Goal: Task Accomplishment & Management: Complete application form

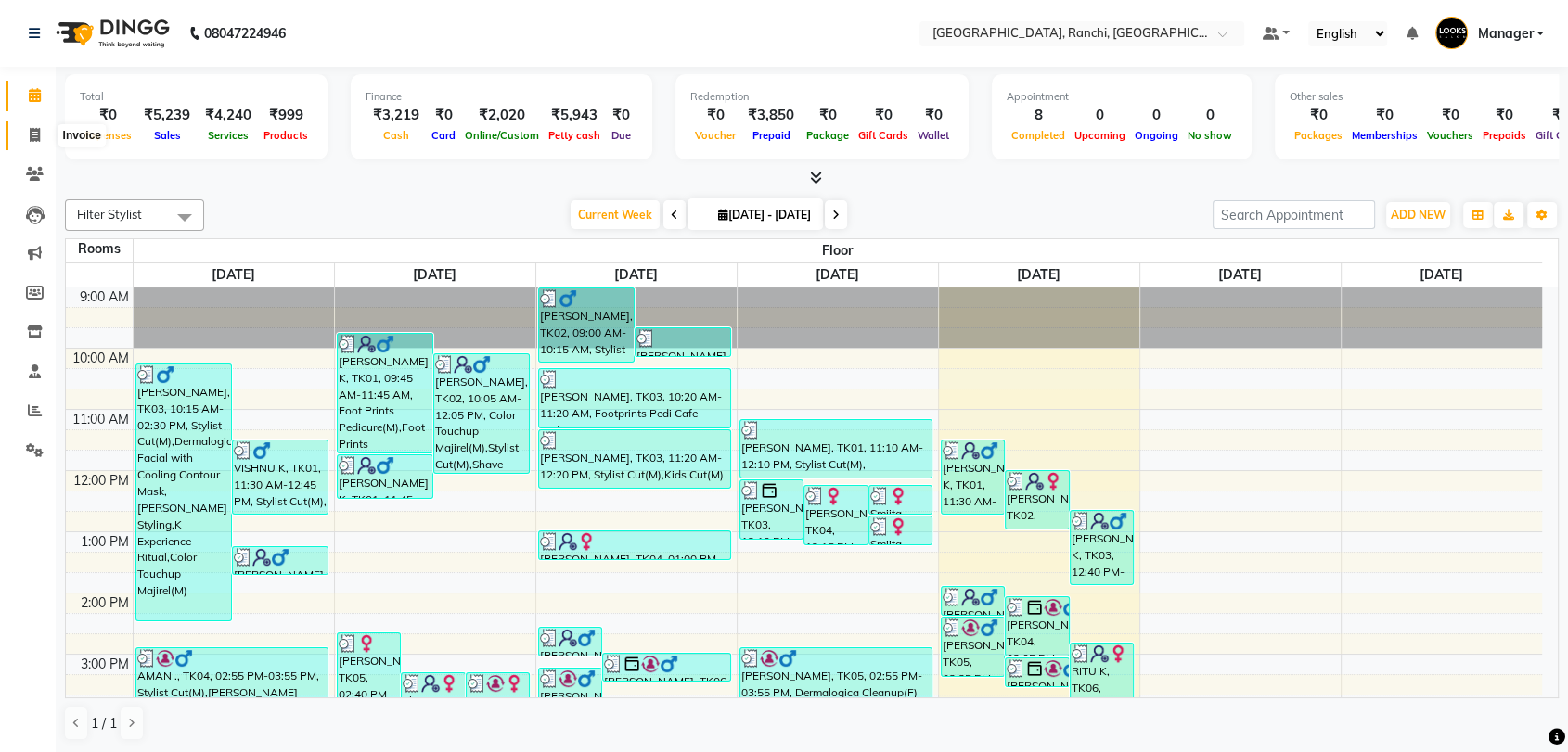
click at [39, 133] on icon at bounding box center [34, 134] width 10 height 14
select select "service"
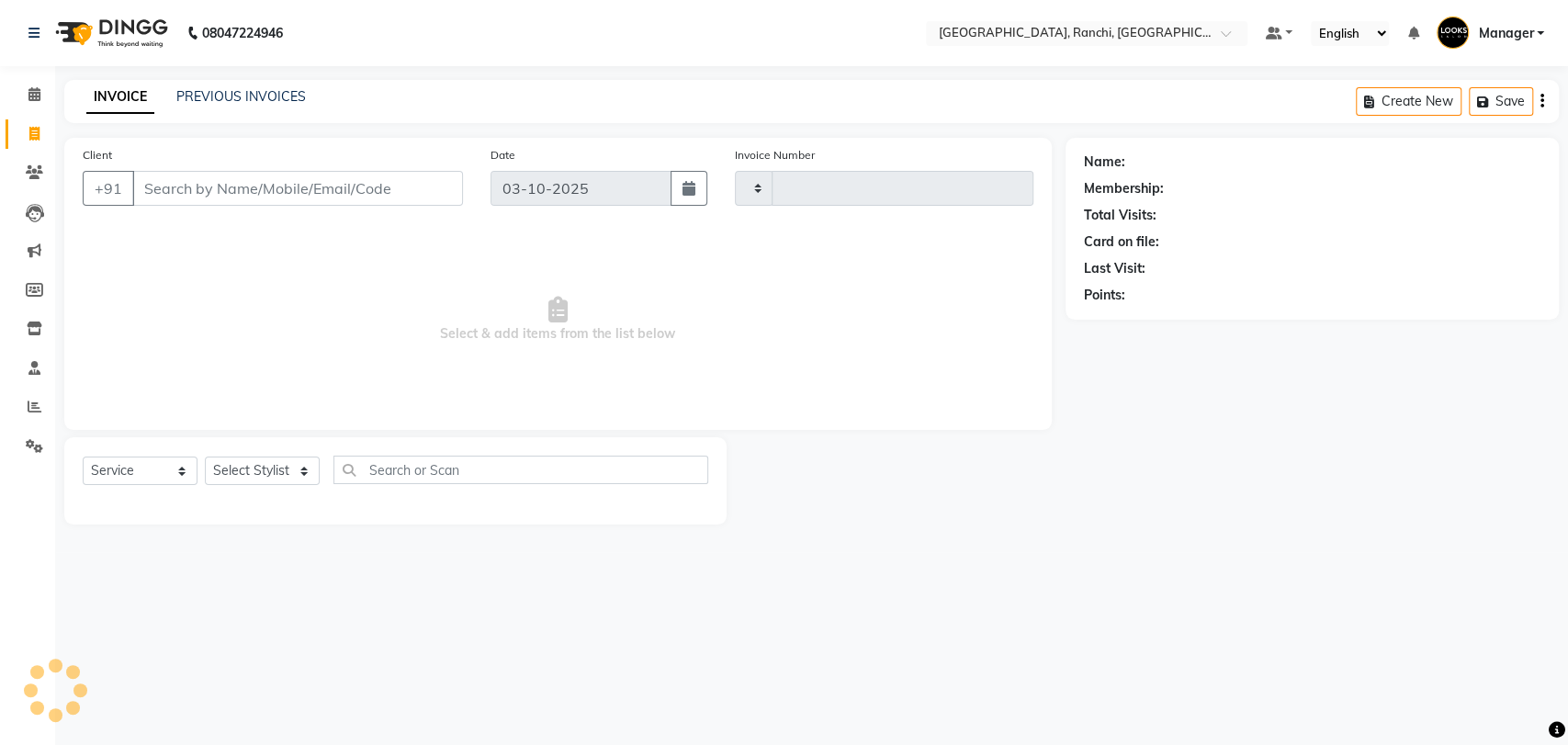
type input "1606"
select select "6463"
click at [192, 196] on input "Client" at bounding box center [297, 189] width 331 height 35
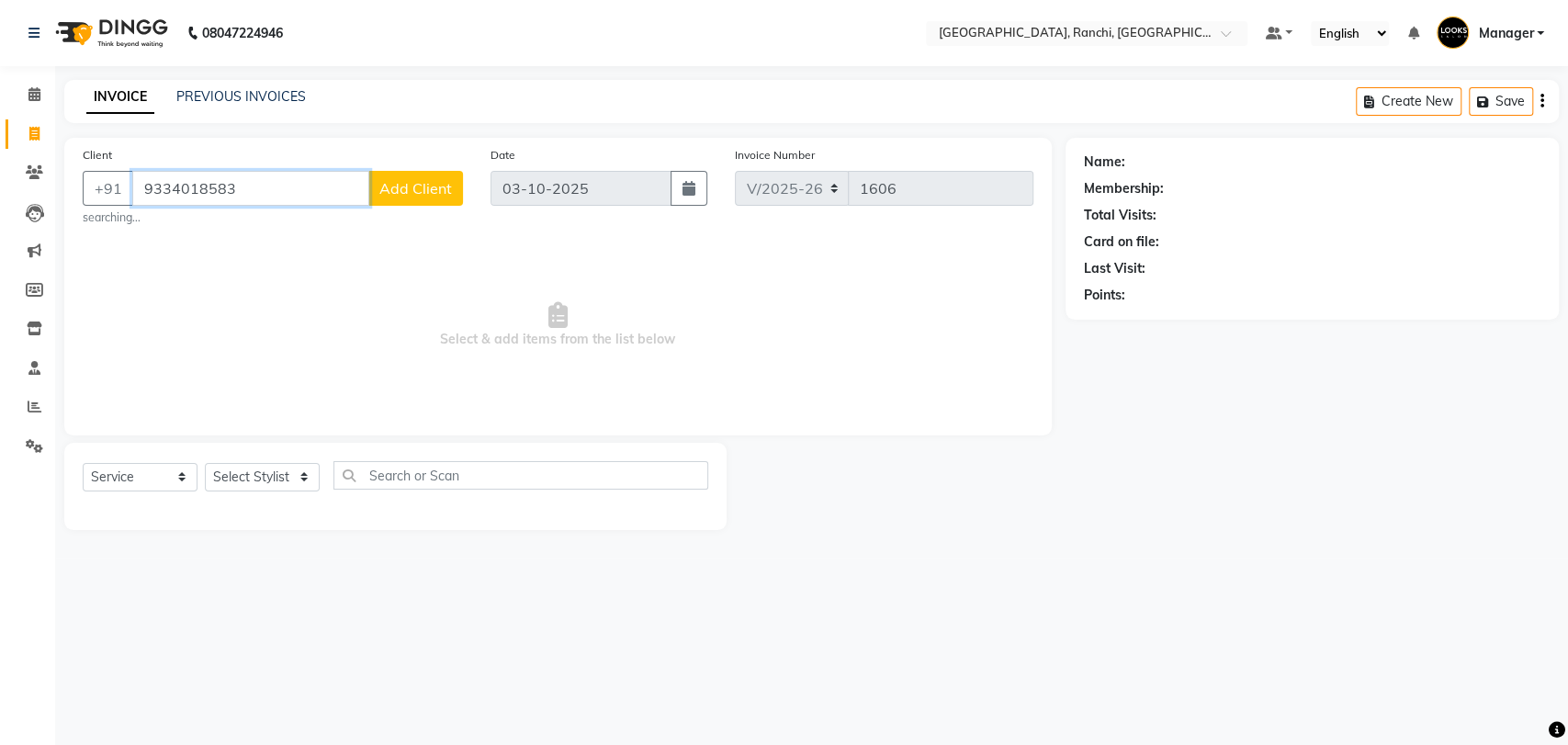
type input "9334018583"
click at [419, 197] on button "Add Client" at bounding box center [415, 189] width 94 height 35
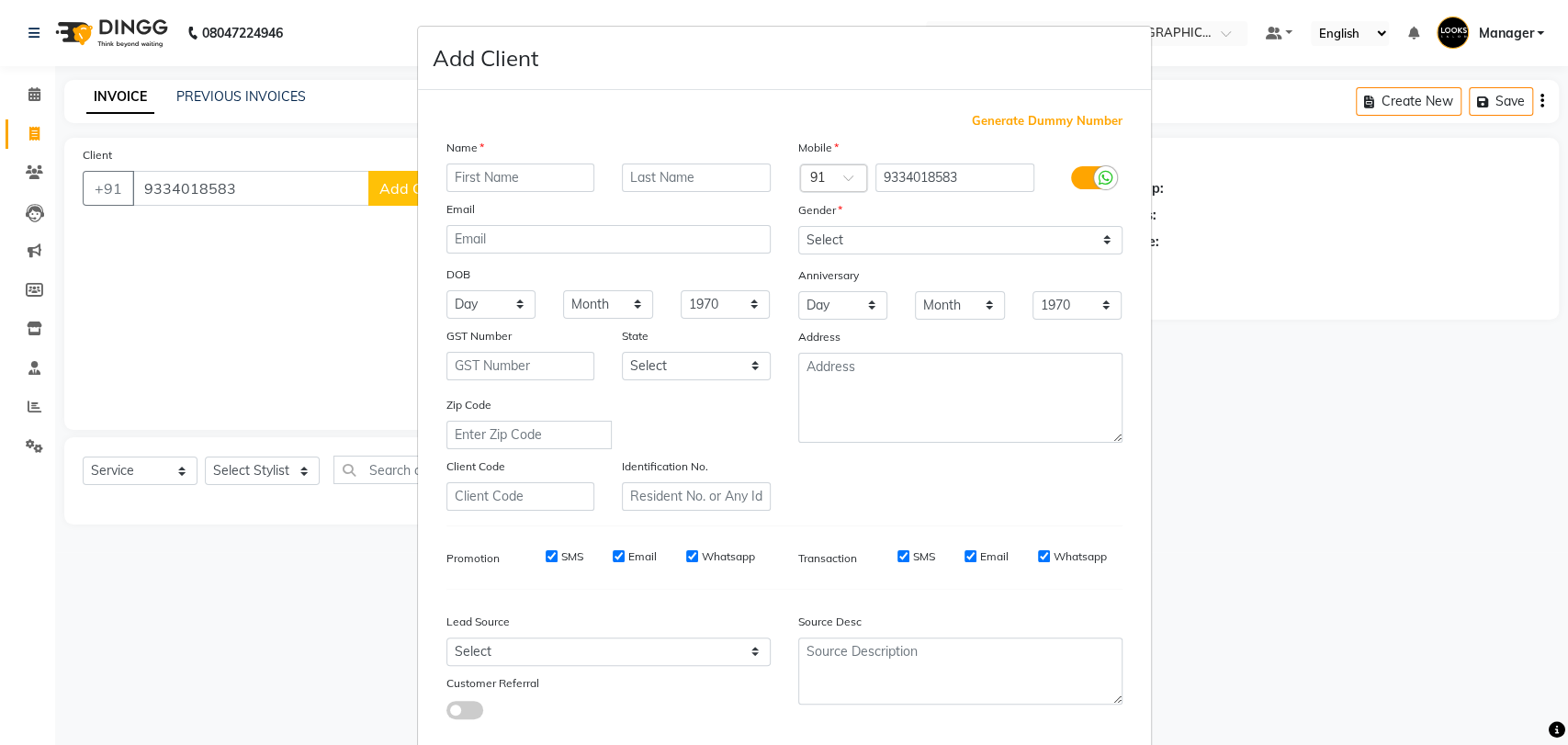
click at [539, 179] on input "text" at bounding box center [520, 177] width 149 height 28
type input "[DEMOGRAPHIC_DATA]"
drag, startPoint x: 665, startPoint y: 186, endPoint x: 675, endPoint y: 181, distance: 11.2
click at [670, 186] on input "text" at bounding box center [696, 177] width 149 height 28
type input "[PERSON_NAME]"
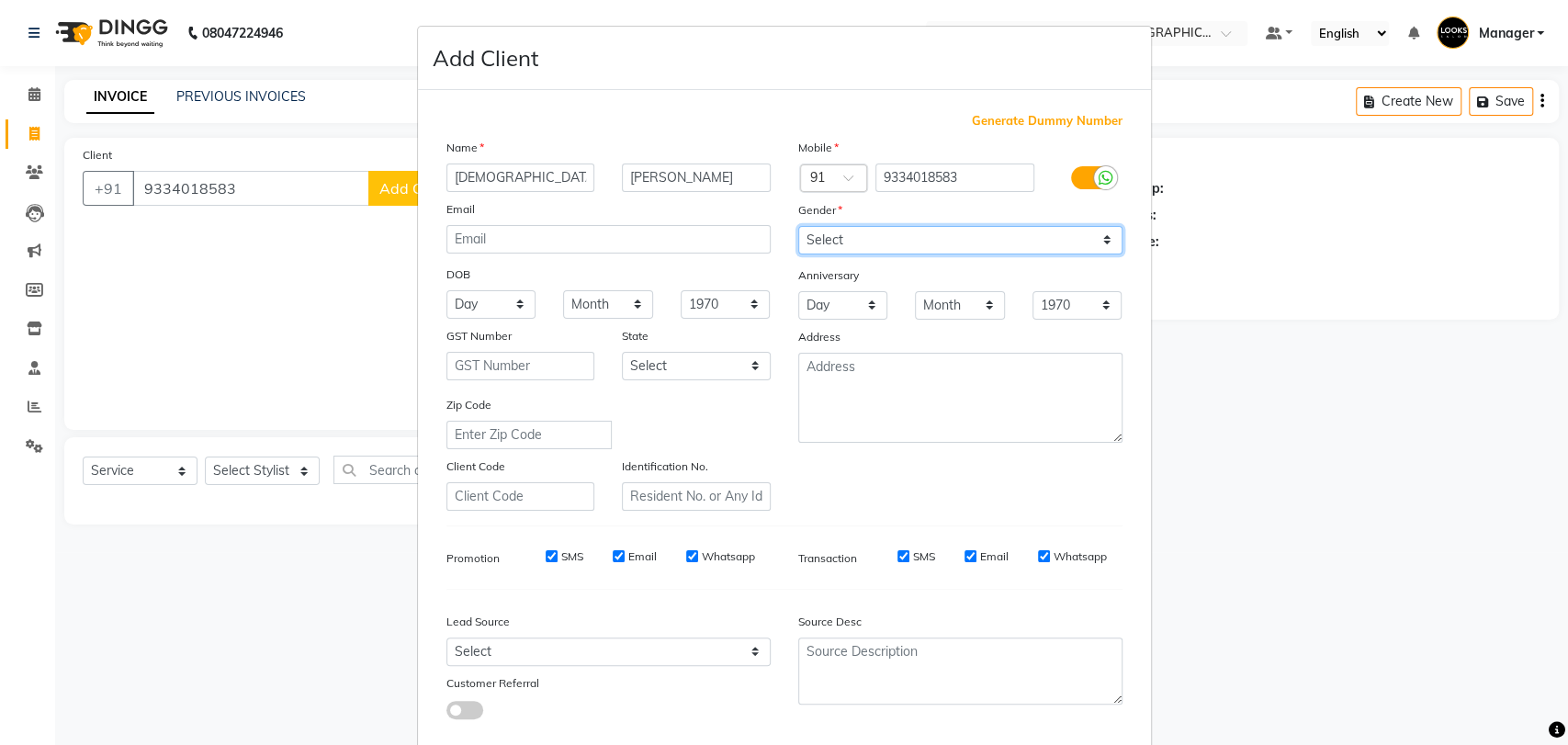
click at [846, 231] on select "Select [DEMOGRAPHIC_DATA] [DEMOGRAPHIC_DATA] Other Prefer Not To Say" at bounding box center [960, 239] width 325 height 28
select select "[DEMOGRAPHIC_DATA]"
click at [798, 226] on select "Select [DEMOGRAPHIC_DATA] [DEMOGRAPHIC_DATA] Other Prefer Not To Say" at bounding box center [960, 239] width 325 height 28
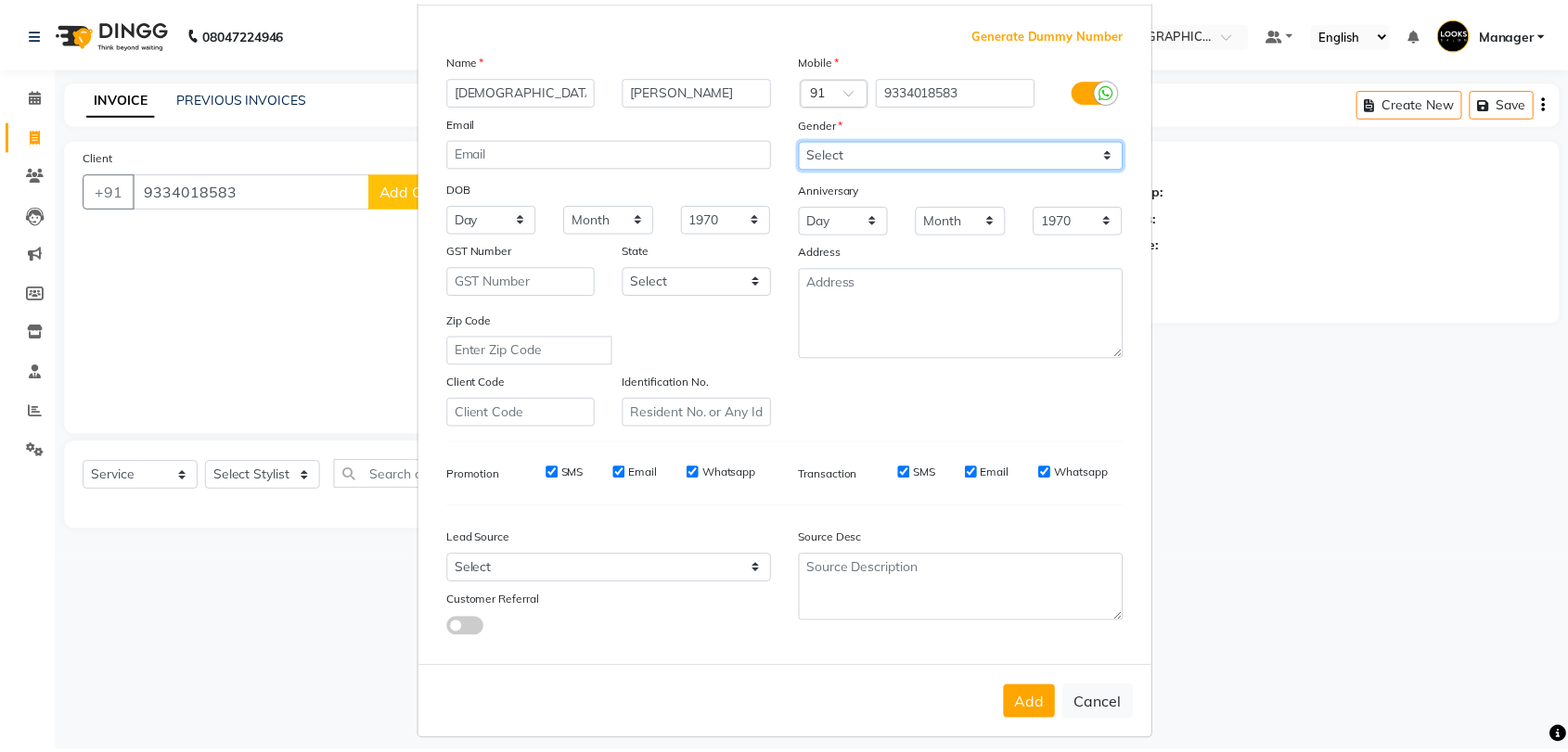
scroll to position [100, 0]
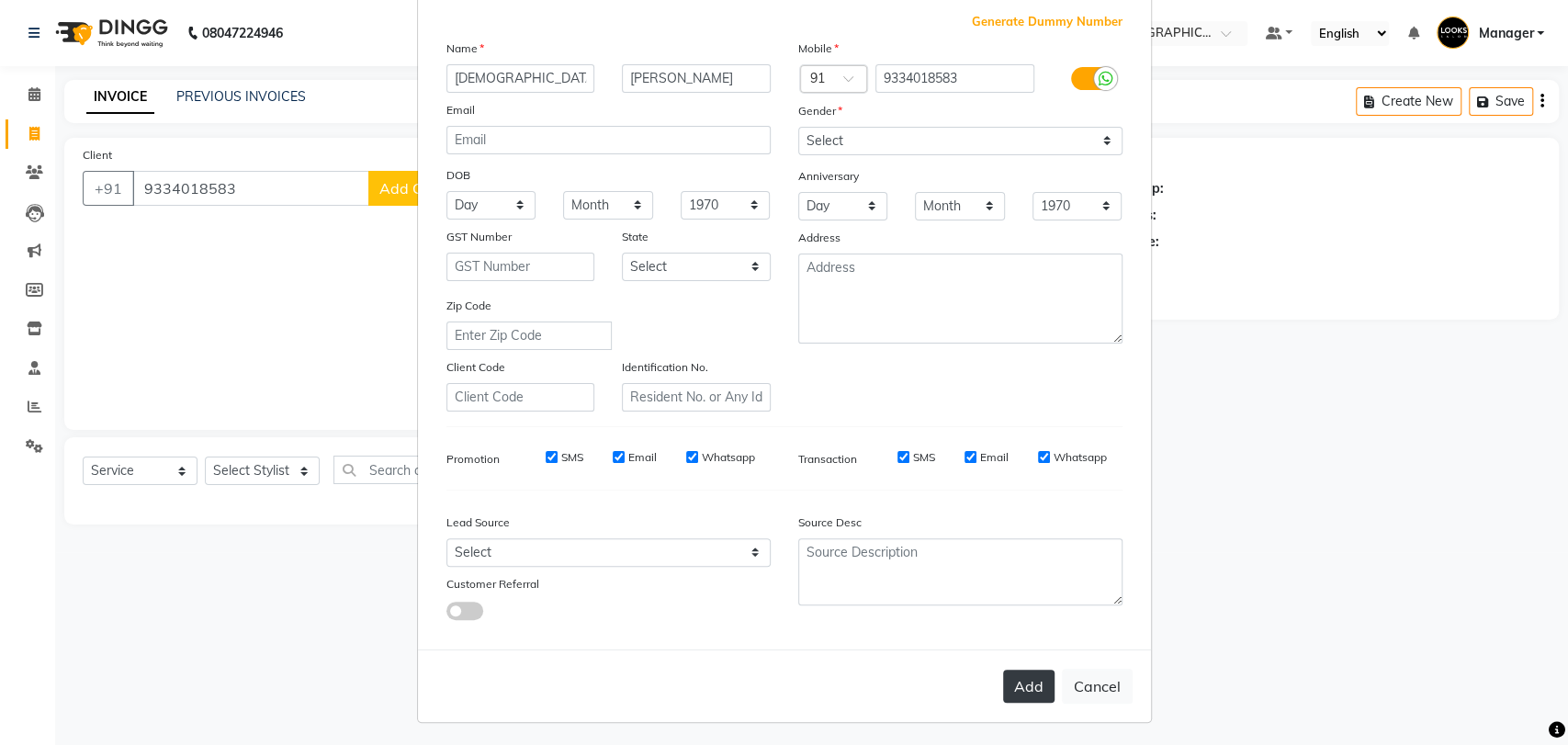
click at [1014, 674] on button "Add" at bounding box center [1028, 687] width 52 height 33
select select
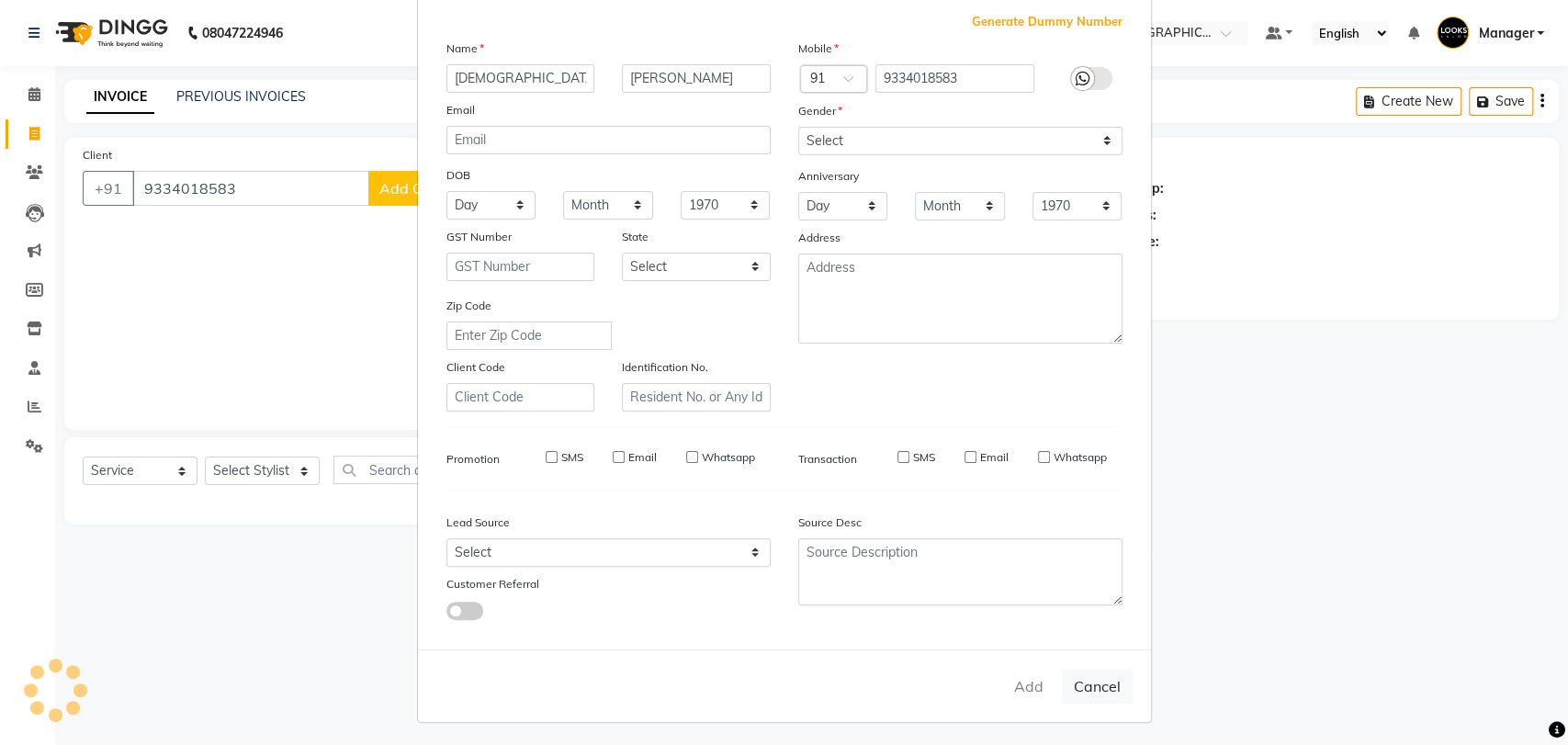
select select
checkbox input "false"
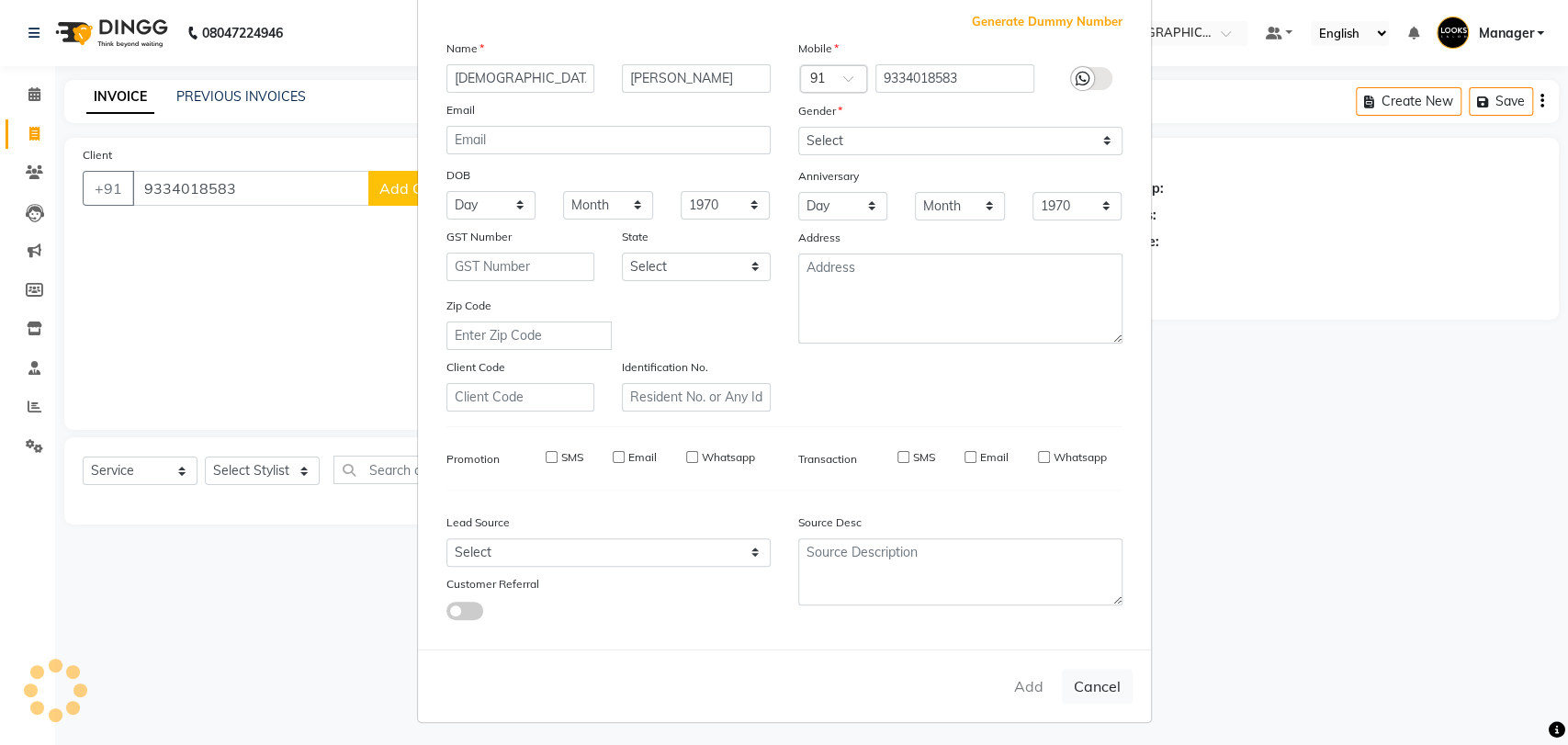
checkbox input "false"
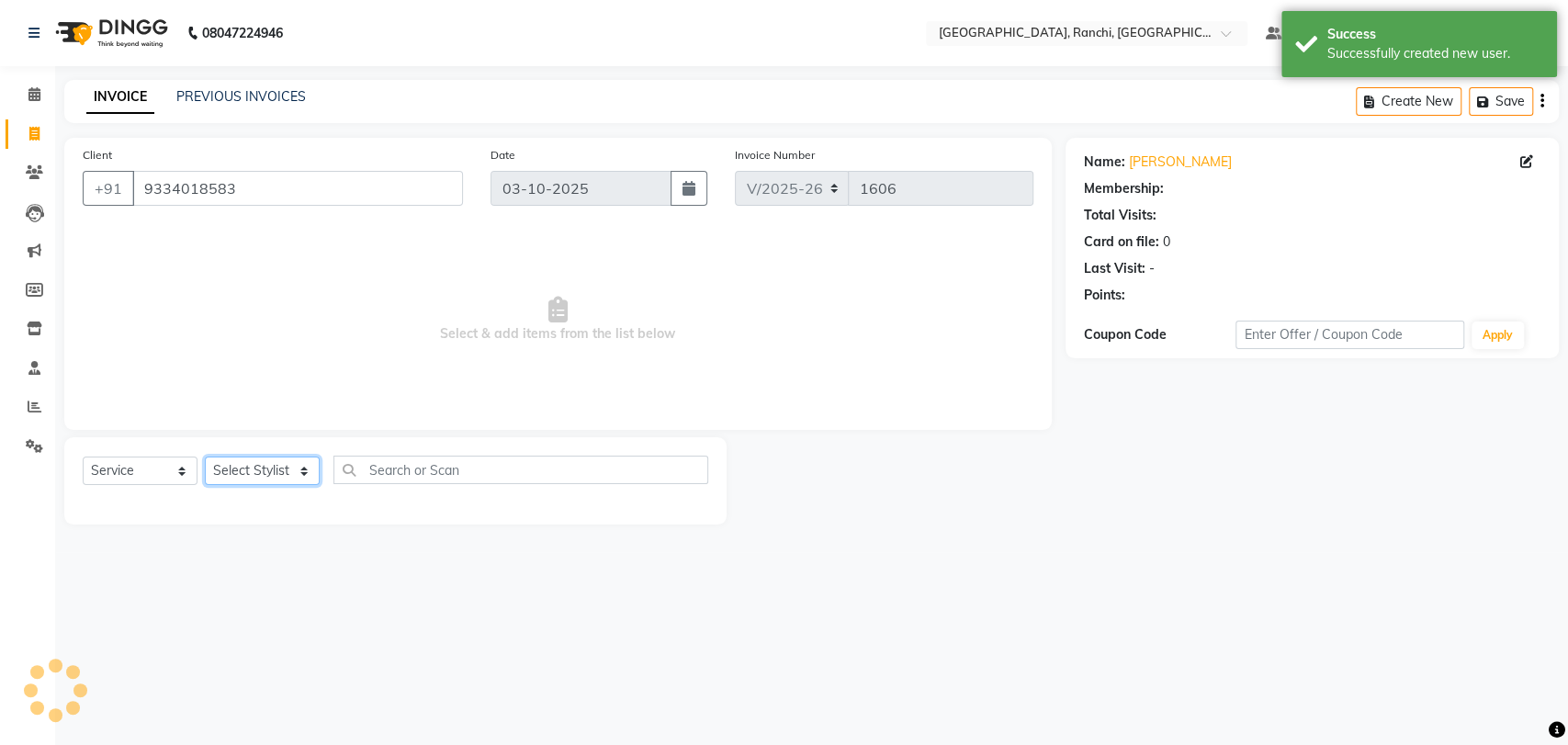
click at [256, 465] on select "Select Stylist [PERSON_NAME] COUNTER_SALES Gautam_pdct [PERSON_NAME] Manager [P…" at bounding box center [262, 471] width 115 height 28
select select "1: Object"
select select "63420"
click at [205, 457] on select "Select Stylist [PERSON_NAME] COUNTER_SALES Gautam_pdct [PERSON_NAME] Manager [P…" at bounding box center [262, 471] width 115 height 28
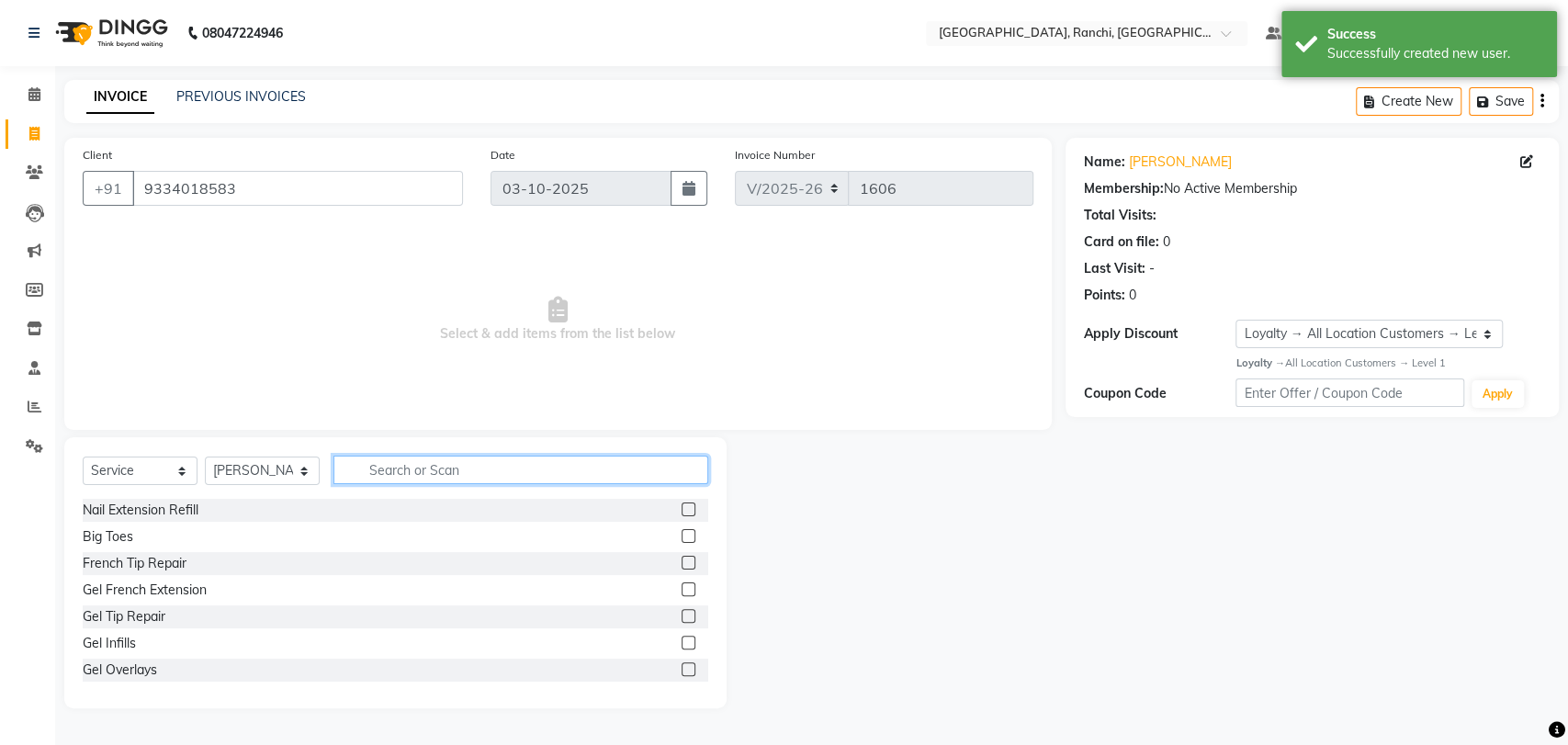
click at [407, 473] on input "text" at bounding box center [521, 470] width 375 height 28
type input "BEARD"
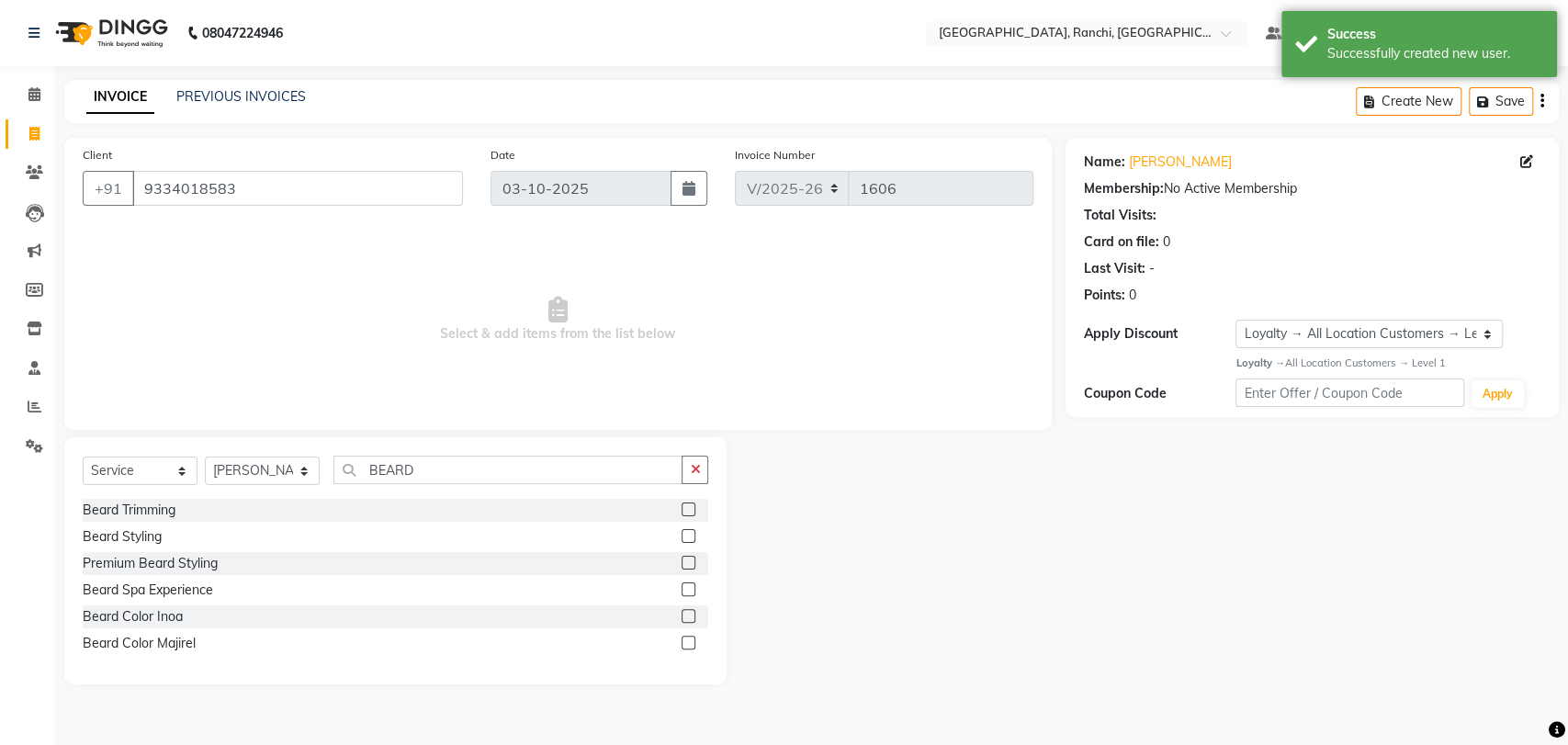
click at [690, 532] on label at bounding box center [688, 536] width 14 height 14
click at [690, 532] on input "checkbox" at bounding box center [687, 537] width 12 height 12
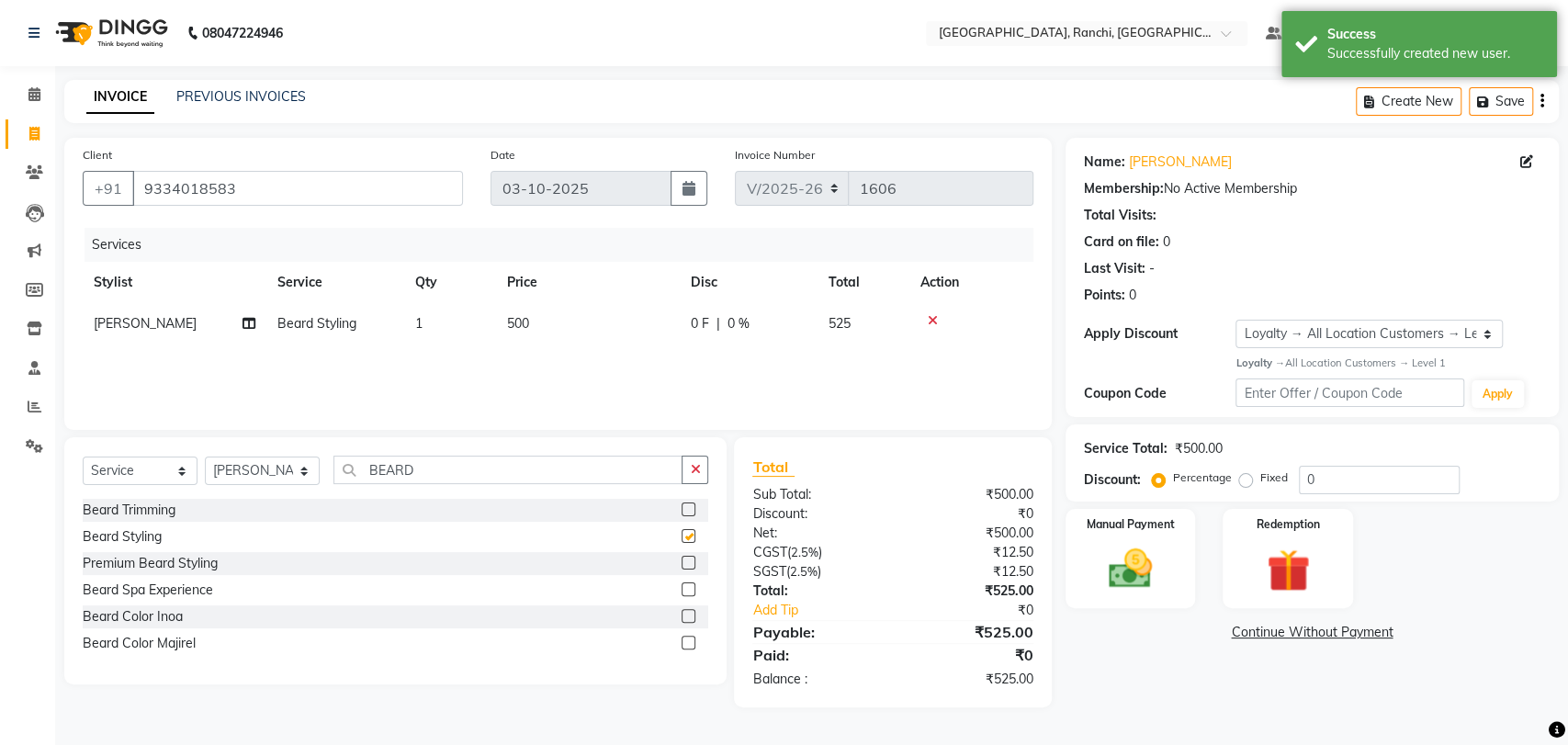
checkbox input "false"
click at [264, 469] on select "Select Stylist [PERSON_NAME] COUNTER_SALES Gautam_pdct [PERSON_NAME] Manager [P…" at bounding box center [262, 471] width 115 height 28
select select "83274"
click at [205, 457] on select "Select Stylist [PERSON_NAME] COUNTER_SALES Gautam_pdct [PERSON_NAME] Manager [P…" at bounding box center [262, 471] width 115 height 28
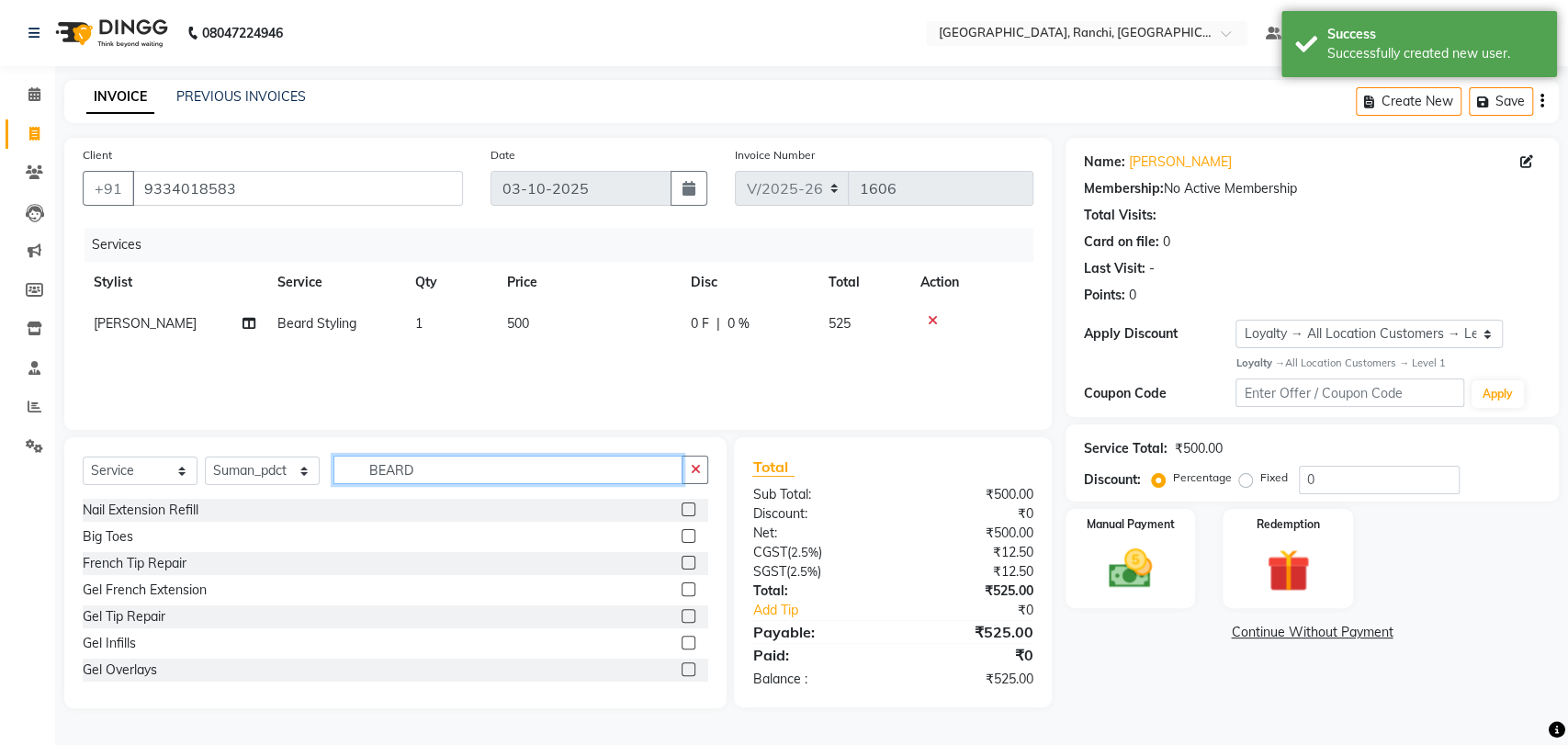
click at [427, 458] on input "BEARD" at bounding box center [507, 470] width 349 height 28
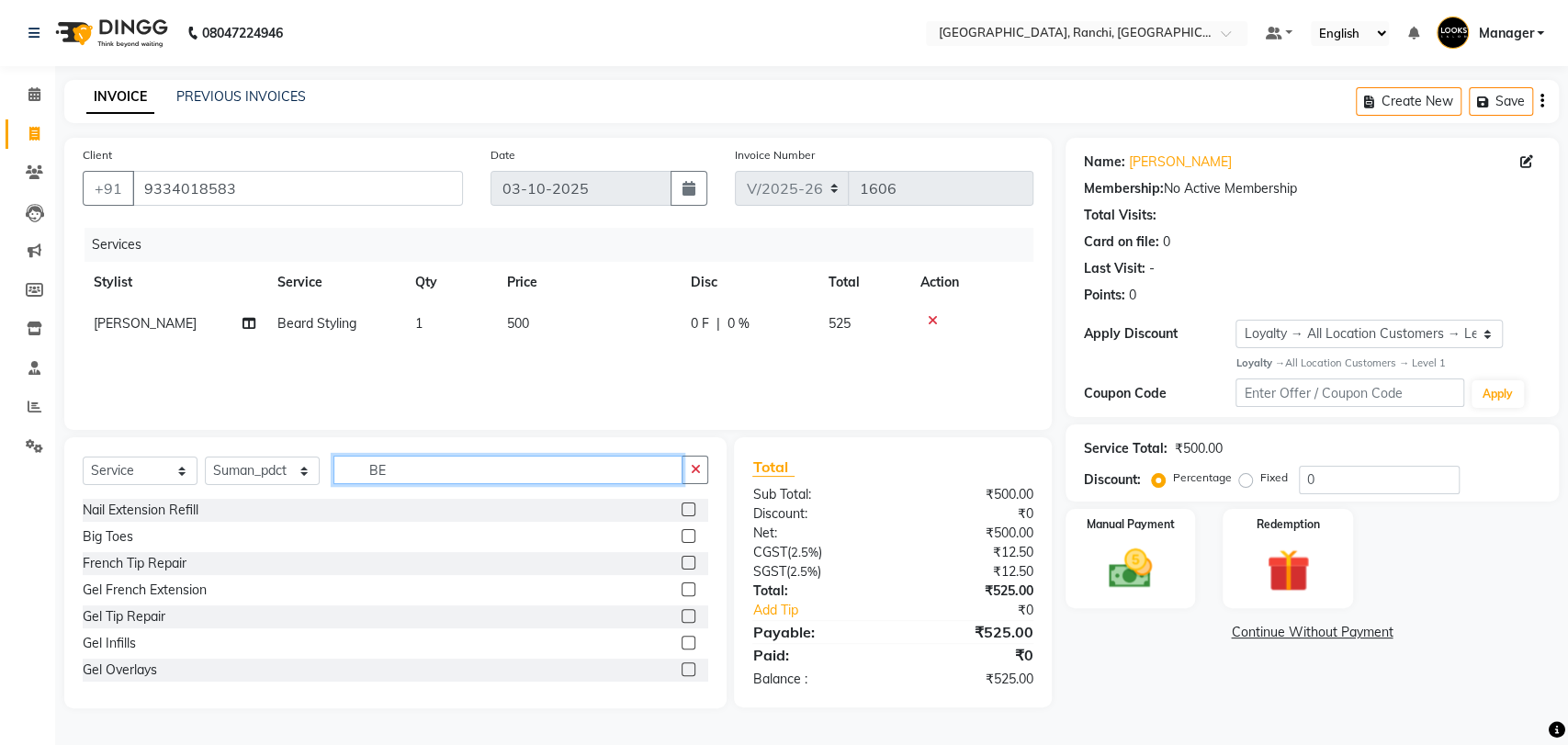
type input "B"
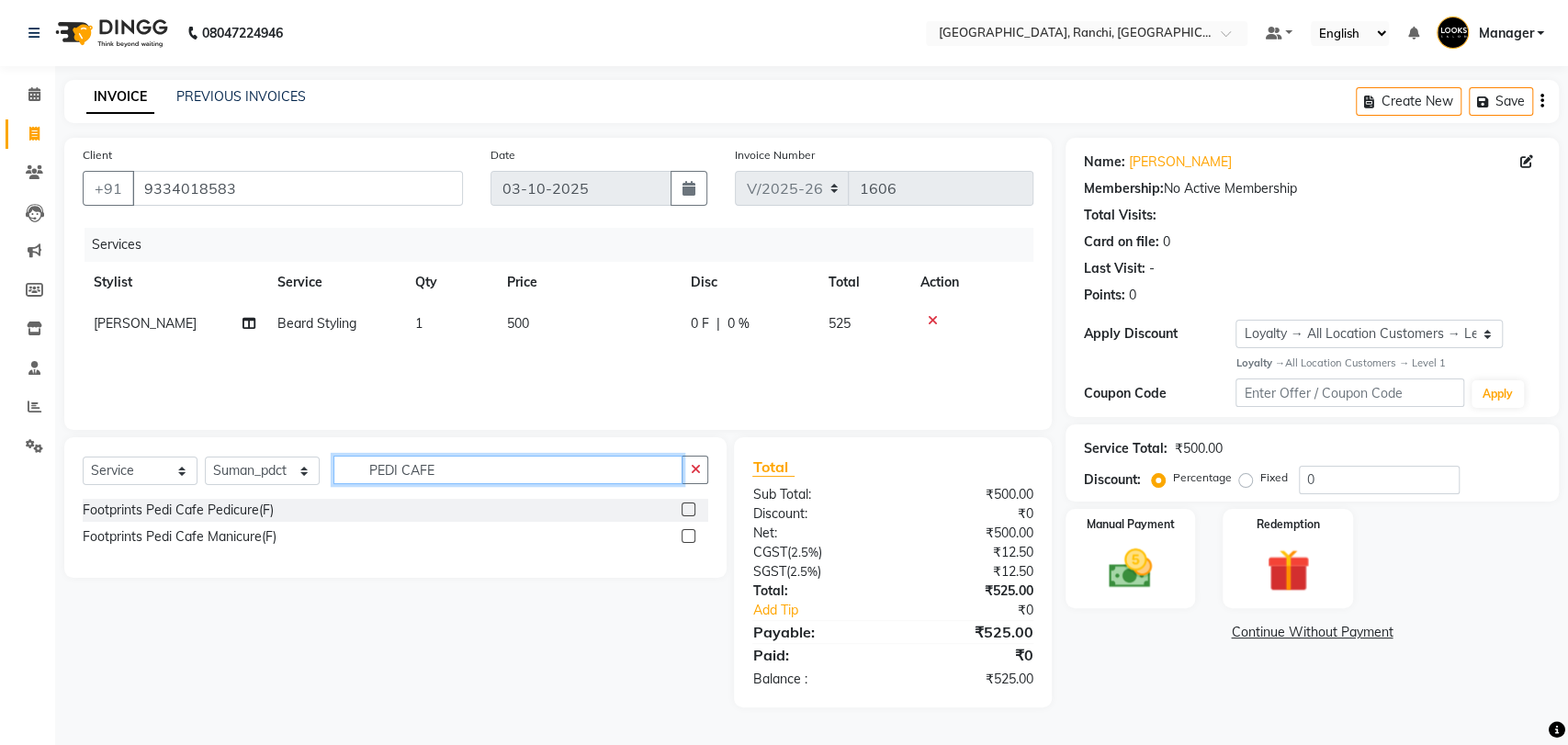
type input "PEDI CAFE"
click at [690, 510] on label at bounding box center [688, 510] width 14 height 14
click at [690, 510] on input "checkbox" at bounding box center [687, 511] width 12 height 12
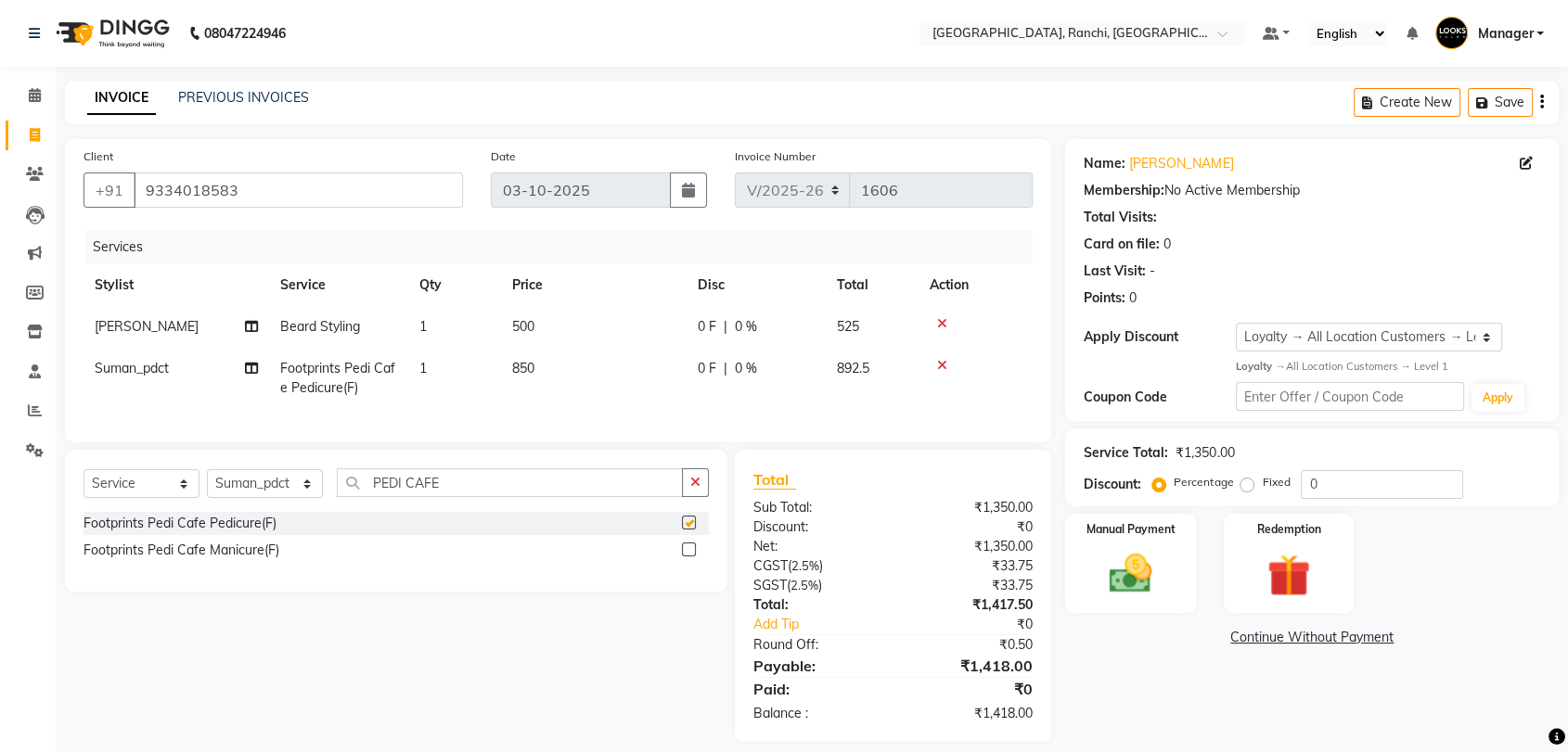
checkbox input "false"
click at [588, 341] on td "500" at bounding box center [593, 327] width 186 height 42
select select "63420"
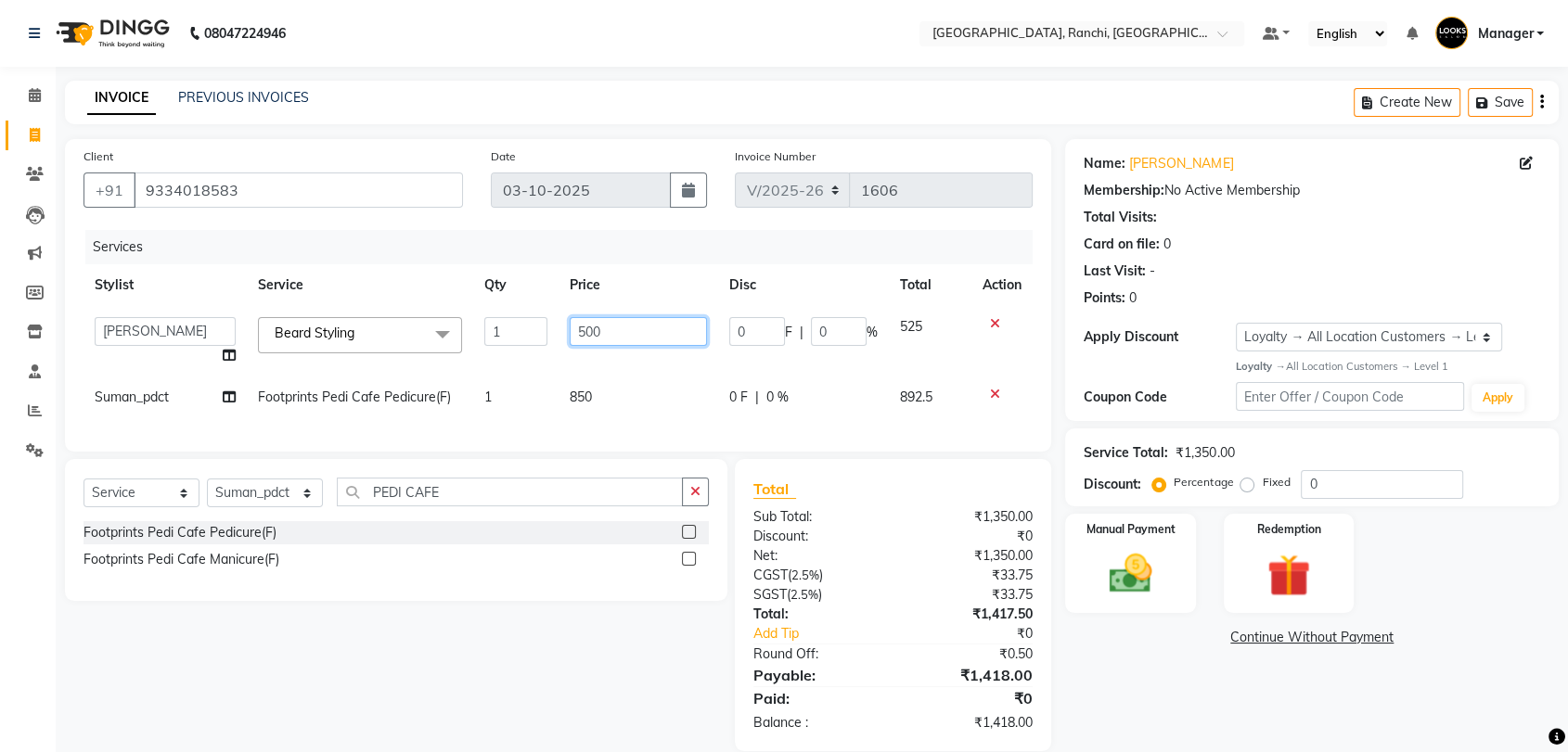
click at [588, 341] on input "500" at bounding box center [637, 331] width 136 height 28
type input "2"
type input "300"
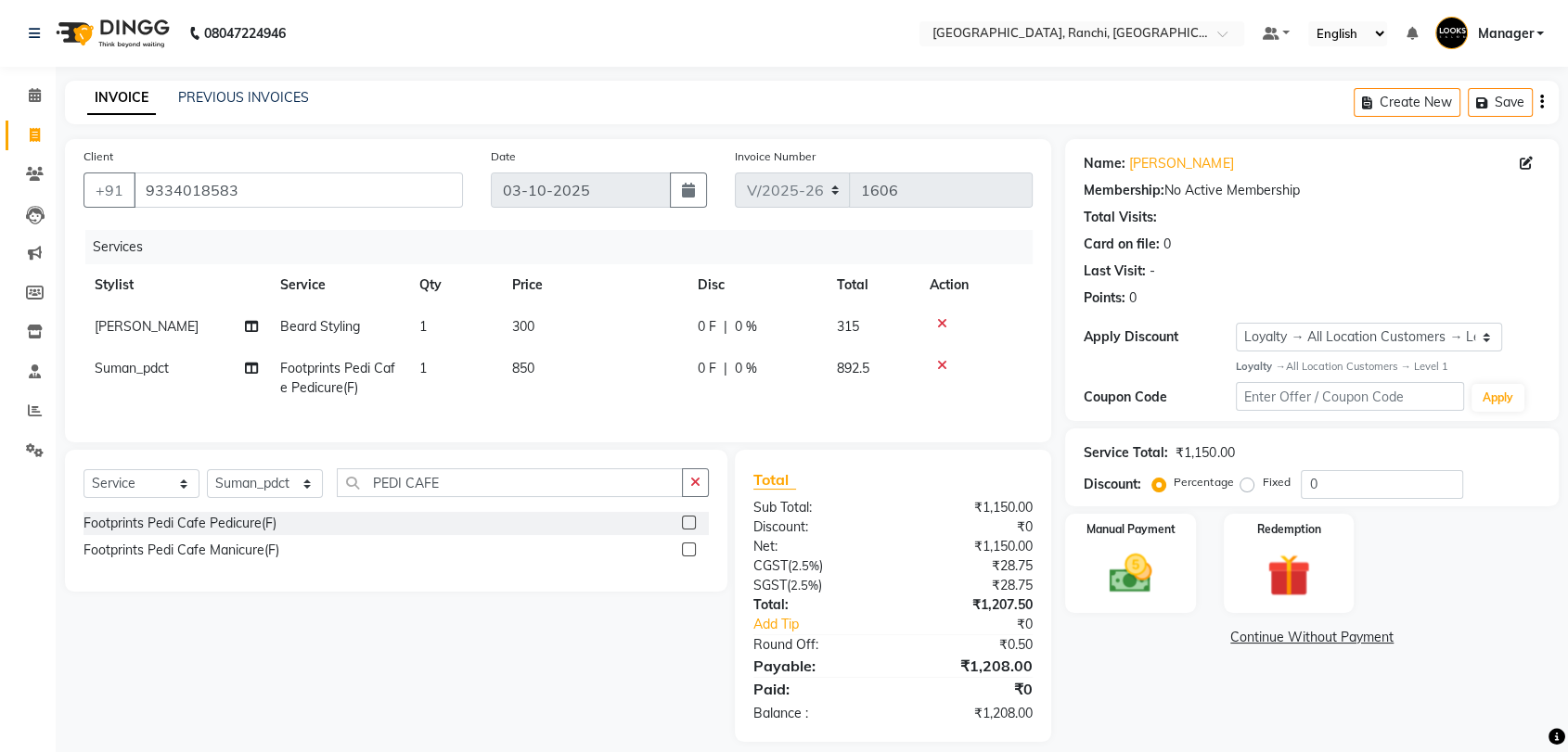
drag, startPoint x: 661, startPoint y: 428, endPoint x: 840, endPoint y: 466, distance: 183.0
click at [661, 424] on div "Services Stylist Service Qty Price Disc Total Action [PERSON_NAME] Styling 1 30…" at bounding box center [558, 327] width 949 height 194
click at [1334, 484] on input "0" at bounding box center [1381, 484] width 162 height 28
click at [1262, 483] on label "Fixed" at bounding box center [1275, 482] width 27 height 17
click at [1247, 483] on input "Fixed" at bounding box center [1250, 482] width 13 height 13
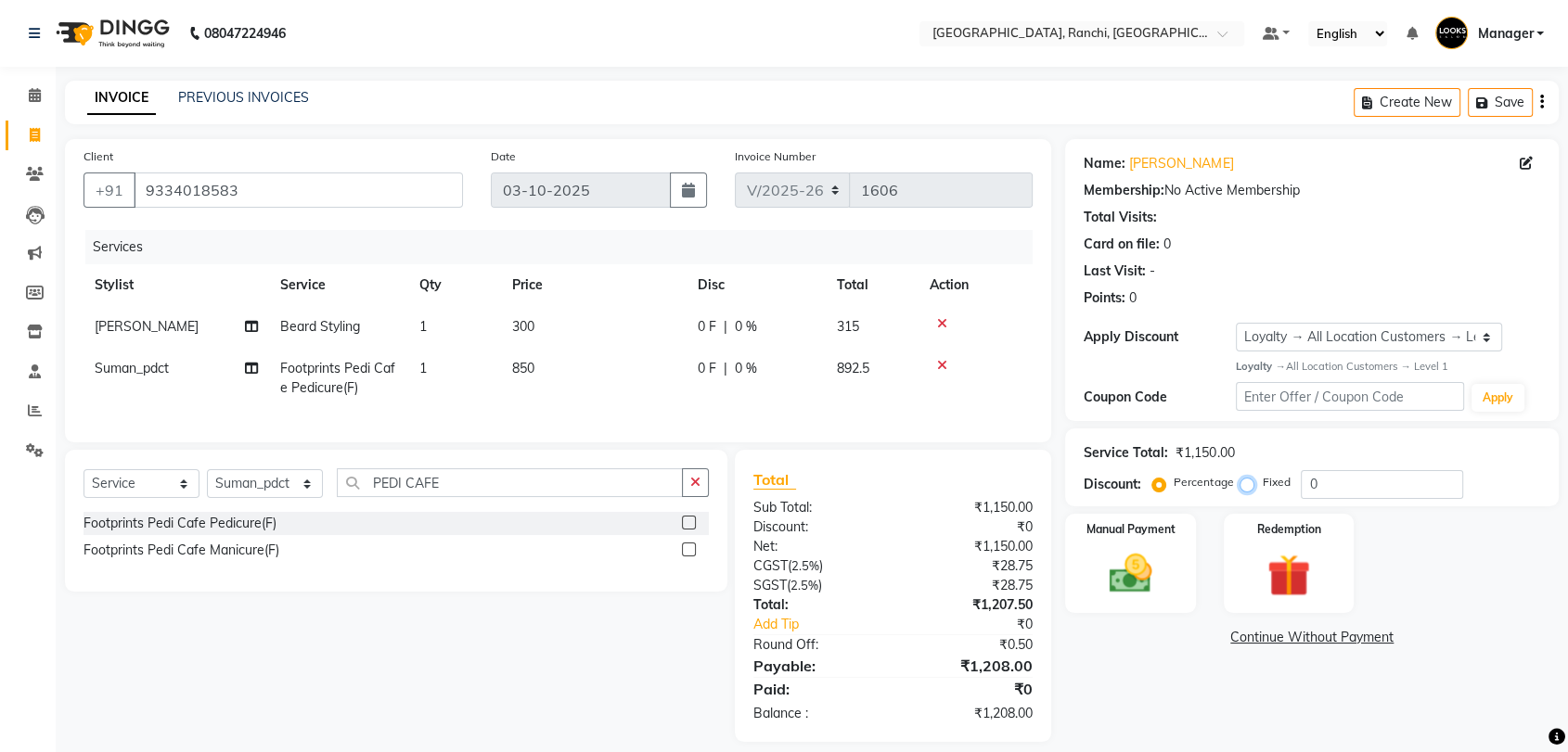
radio input "true"
click at [1344, 494] on input "0" at bounding box center [1381, 484] width 162 height 28
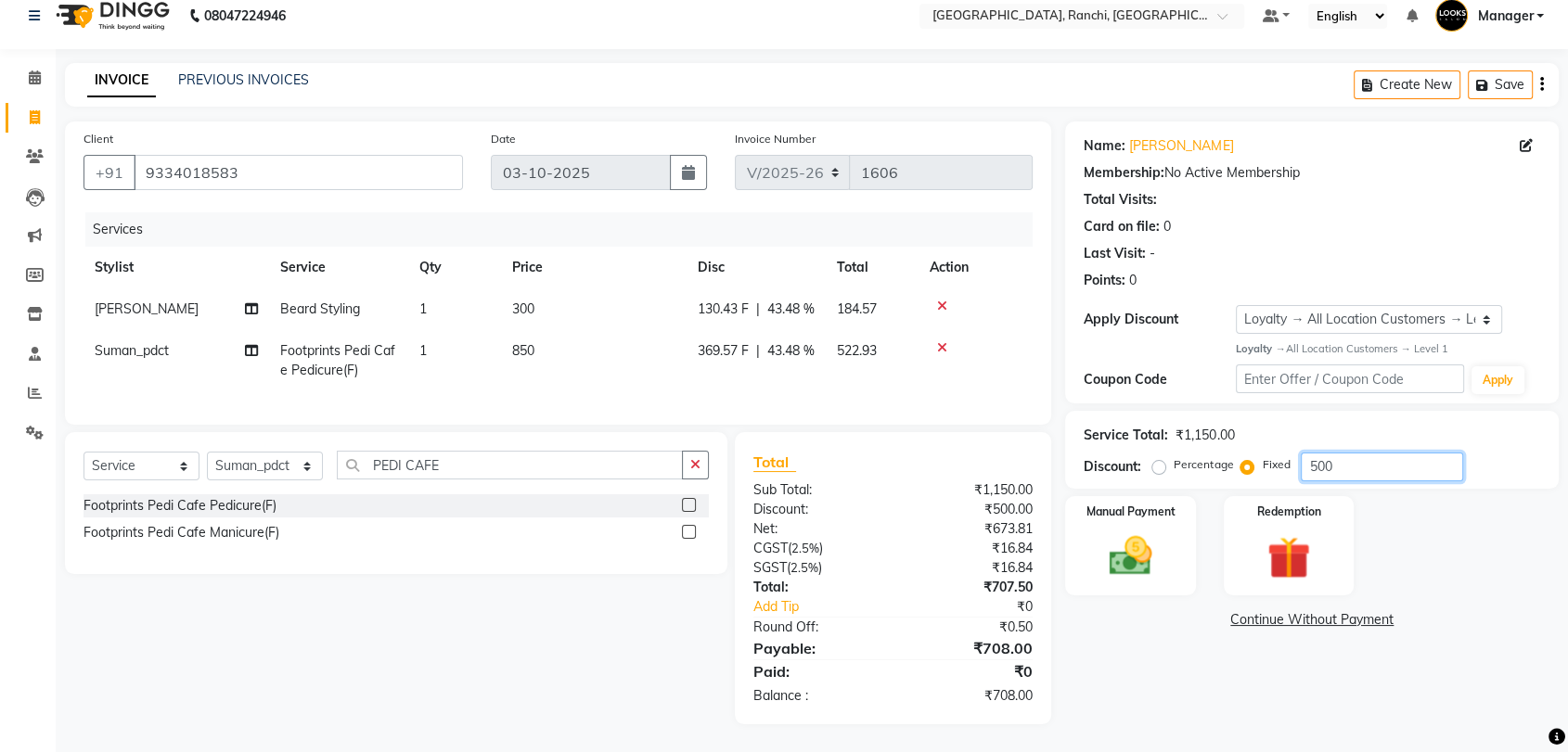
scroll to position [52, 0]
type input "500"
click at [1136, 531] on img at bounding box center [1130, 557] width 73 height 52
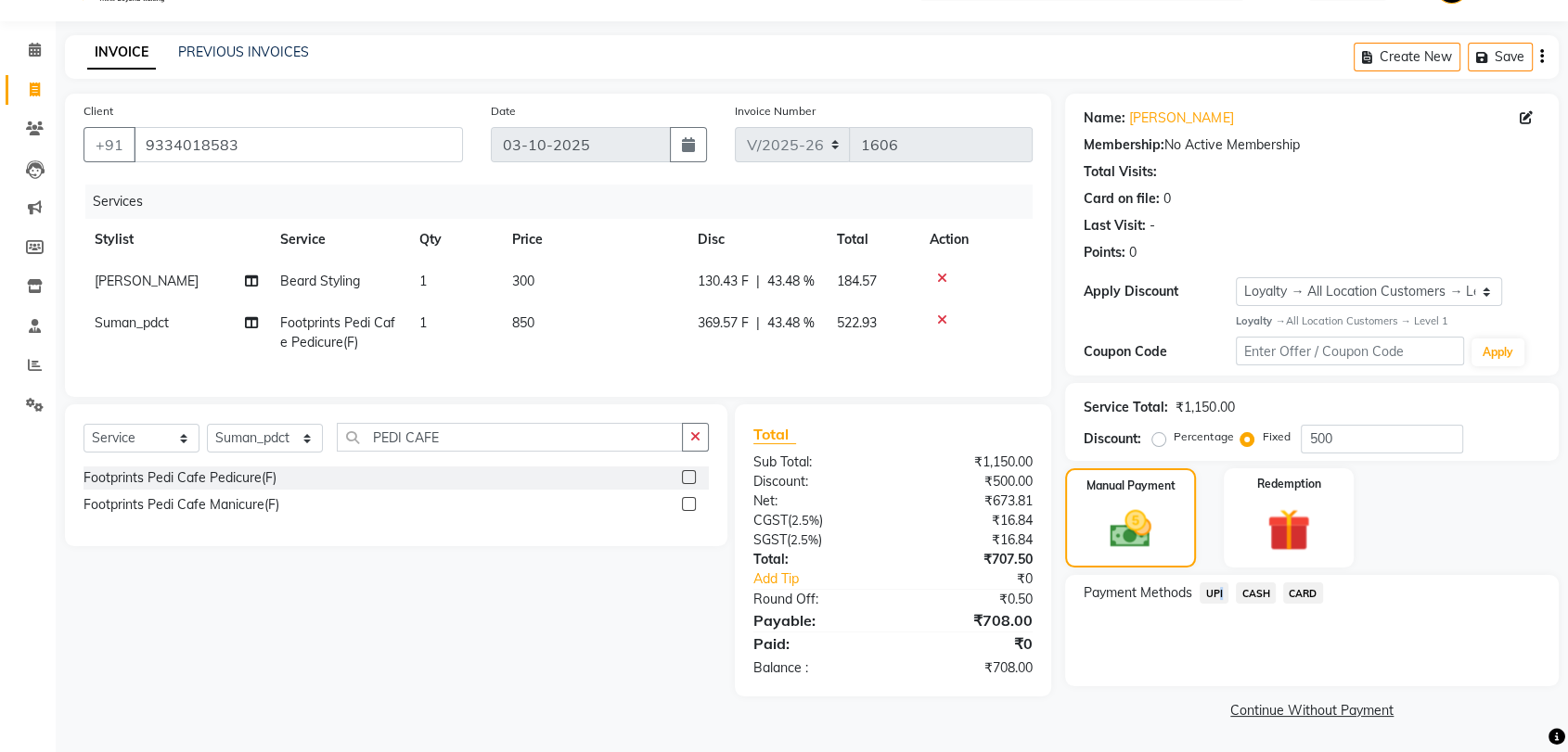
click at [1217, 588] on span "UPI" at bounding box center [1214, 594] width 28 height 22
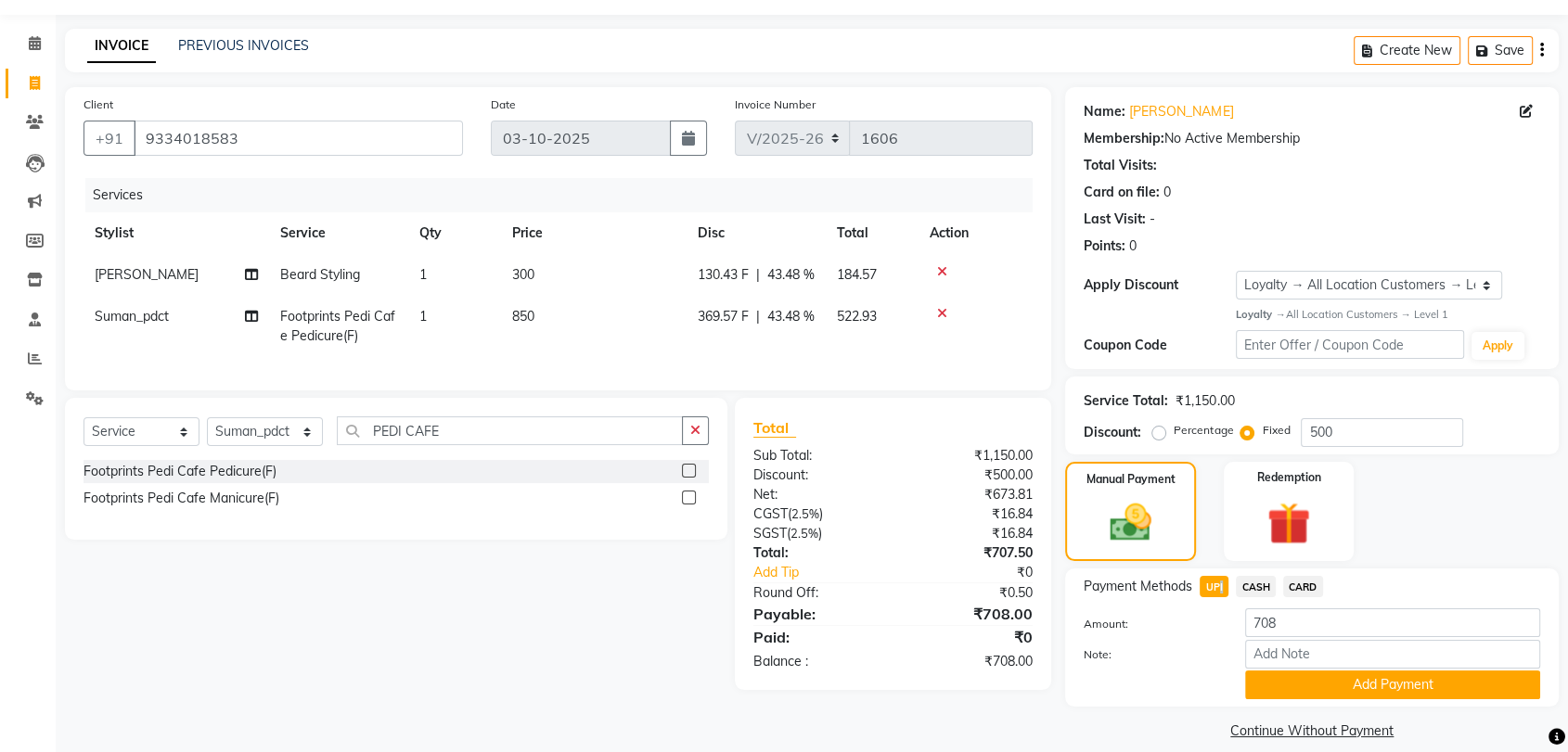
scroll to position [73, 0]
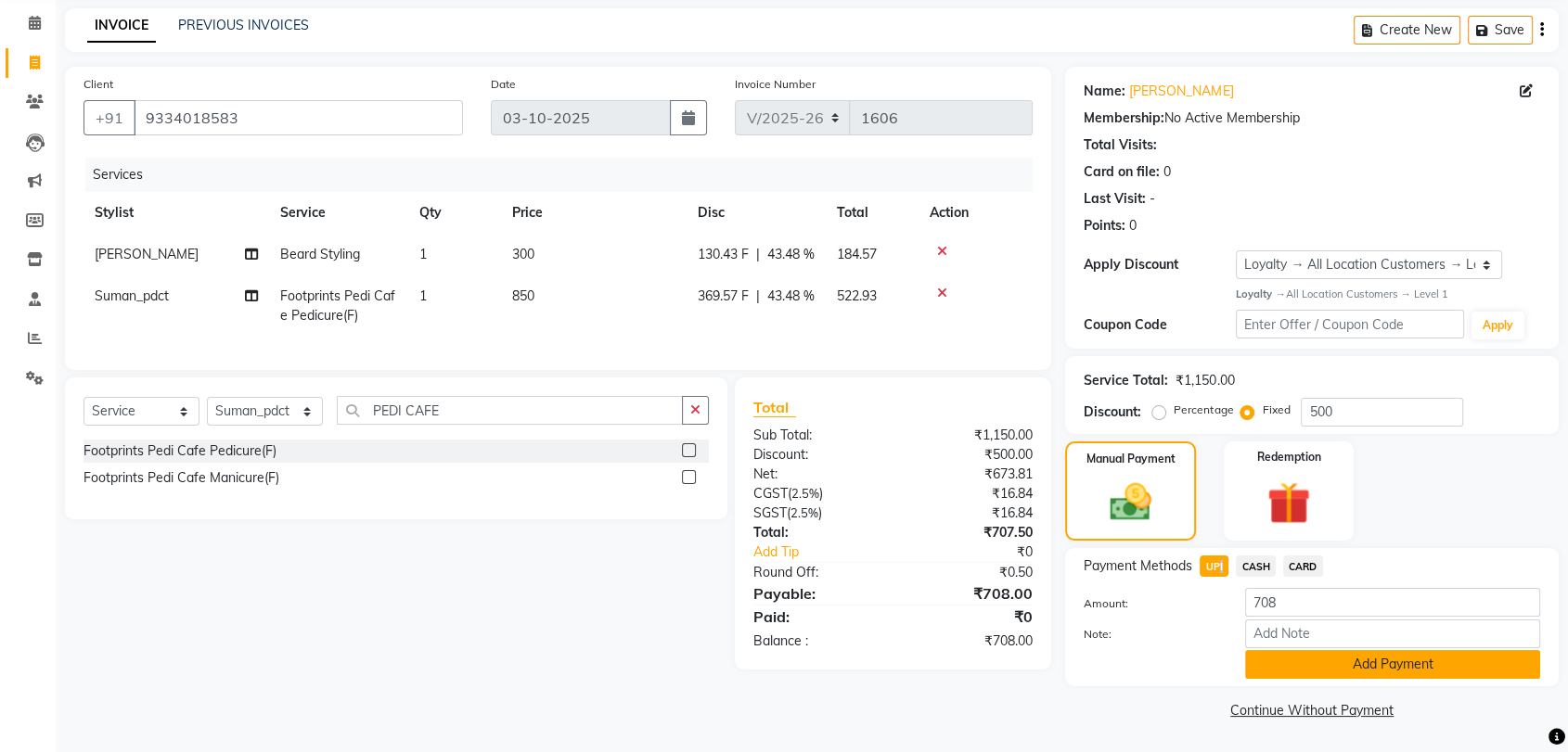
click at [1335, 656] on button "Add Payment" at bounding box center [1392, 665] width 296 height 28
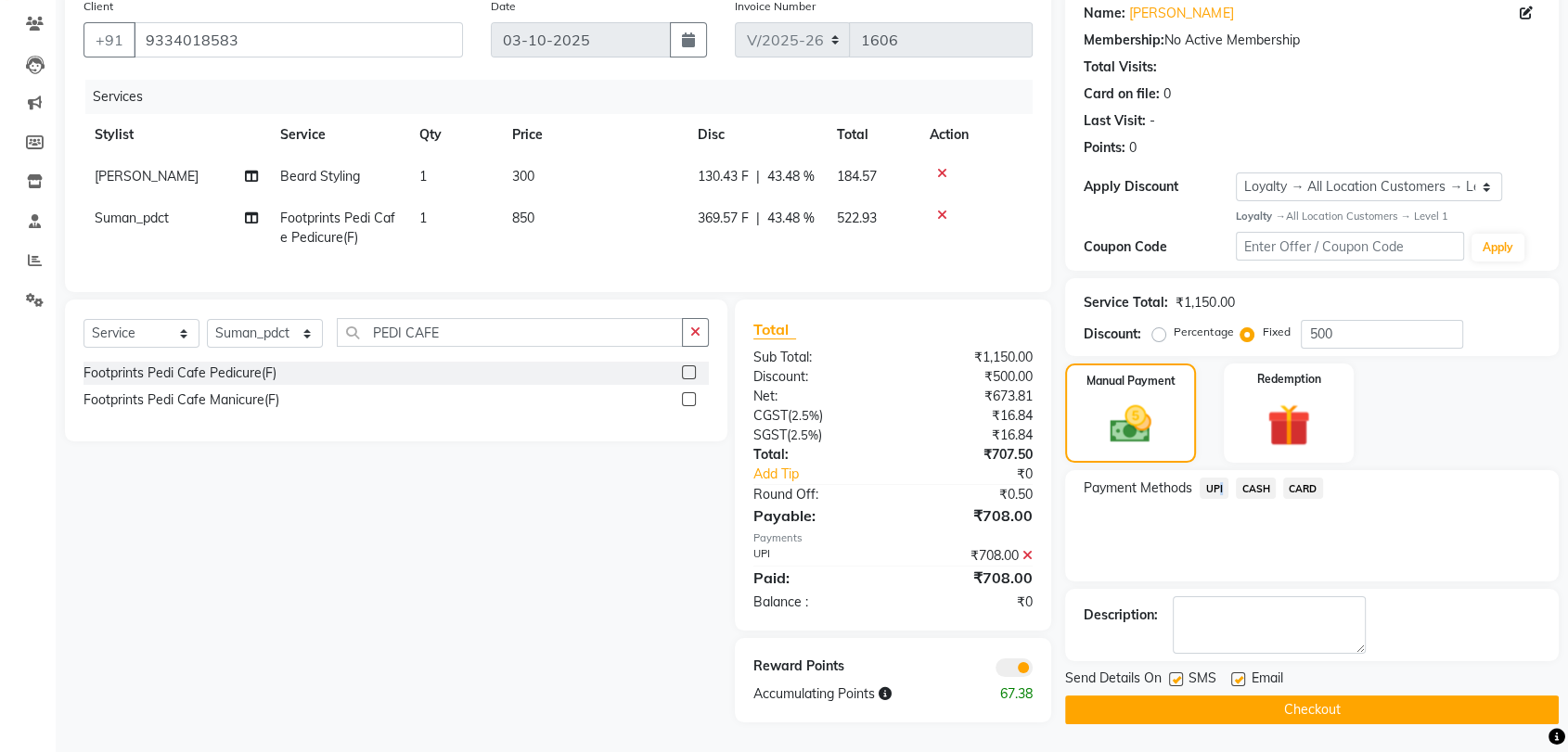
scroll to position [183, 0]
click at [1359, 696] on button "Checkout" at bounding box center [1312, 710] width 494 height 28
